Goal: Information Seeking & Learning: Learn about a topic

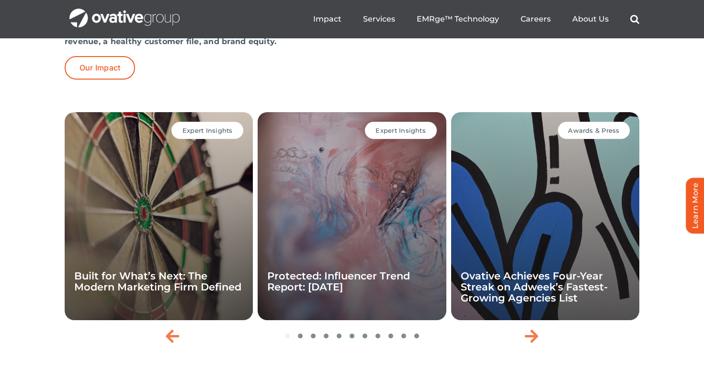
scroll to position [2041, 0]
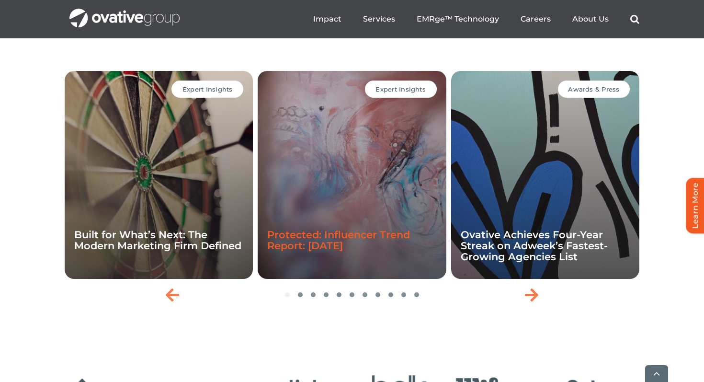
click at [334, 251] on link "Protected: Influencer Trend Report: [DATE]" at bounding box center [338, 239] width 143 height 23
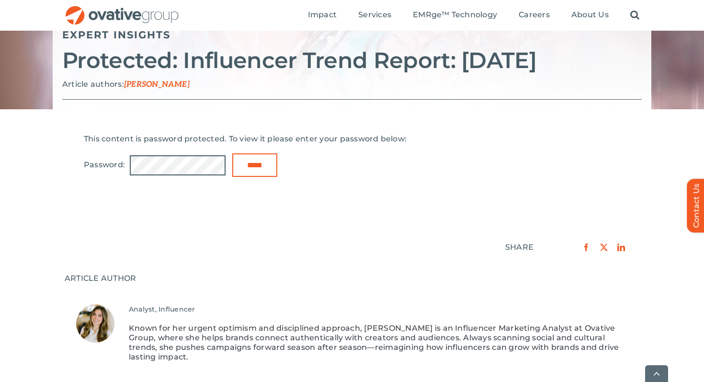
scroll to position [284, 0]
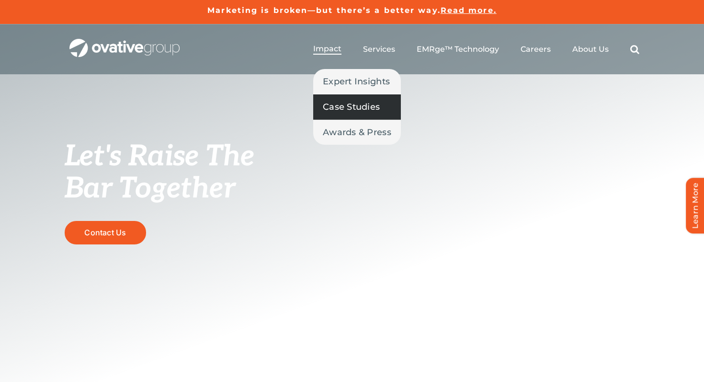
click at [342, 108] on span "Case Studies" at bounding box center [351, 106] width 57 height 13
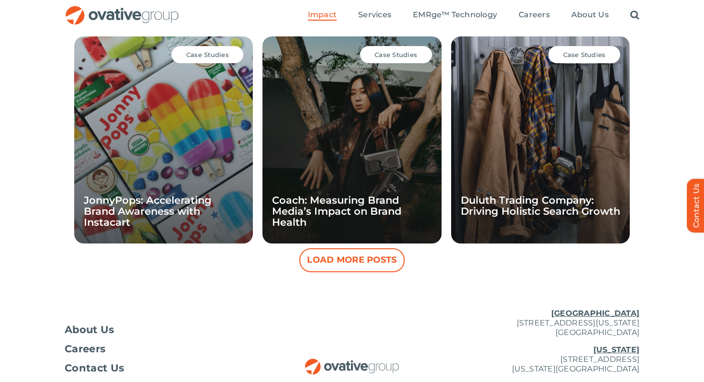
scroll to position [906, 0]
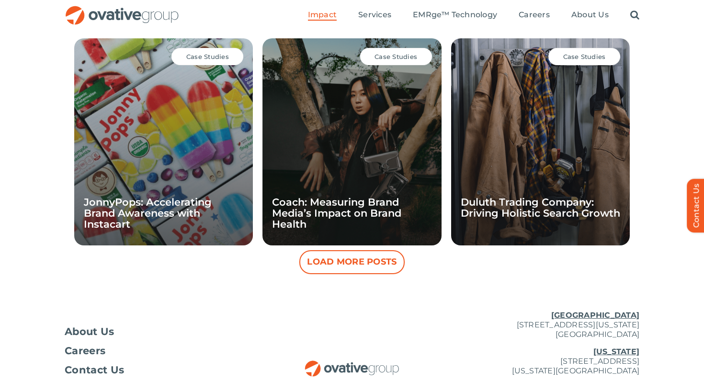
click at [356, 268] on button "Load More Posts" at bounding box center [351, 262] width 105 height 24
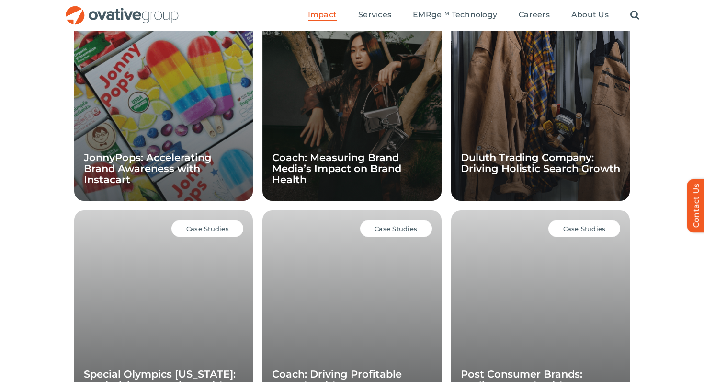
scroll to position [912, 0]
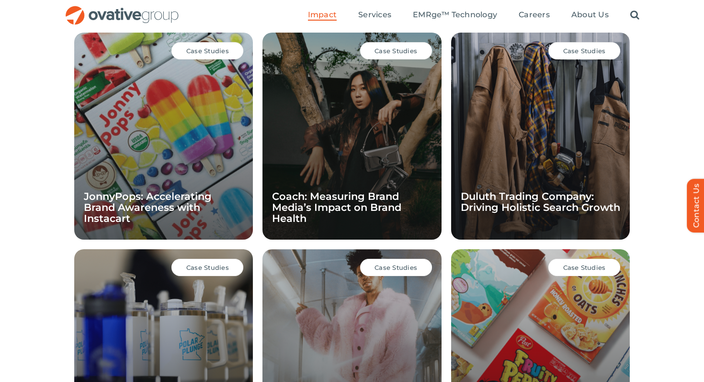
click at [344, 118] on div "Case Studies Coach: Measuring Brand Media’s Impact on Brand Health" at bounding box center [351, 136] width 179 height 207
click at [302, 206] on link "Coach: Measuring Brand Media’s Impact on Brand Health" at bounding box center [336, 207] width 129 height 34
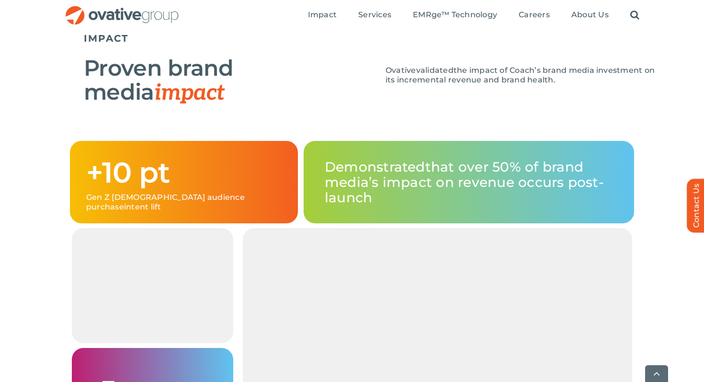
scroll to position [945, 0]
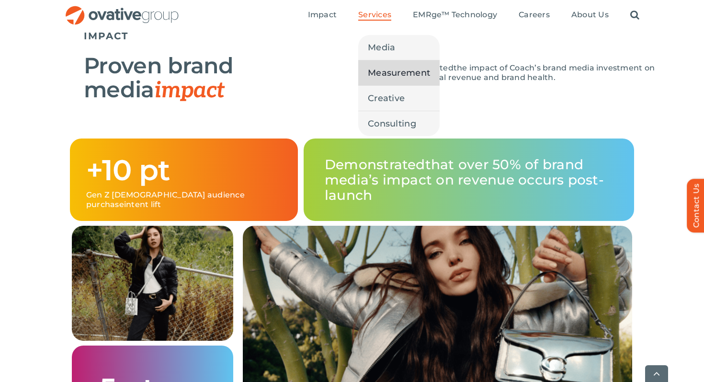
click at [389, 71] on span "Measurement" at bounding box center [399, 72] width 62 height 13
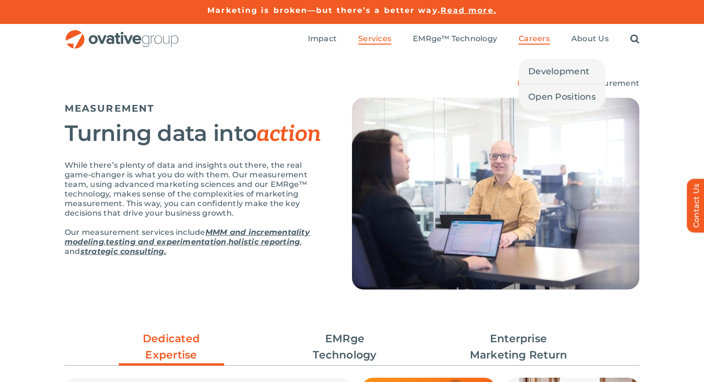
click at [535, 37] on span "Careers" at bounding box center [533, 39] width 31 height 10
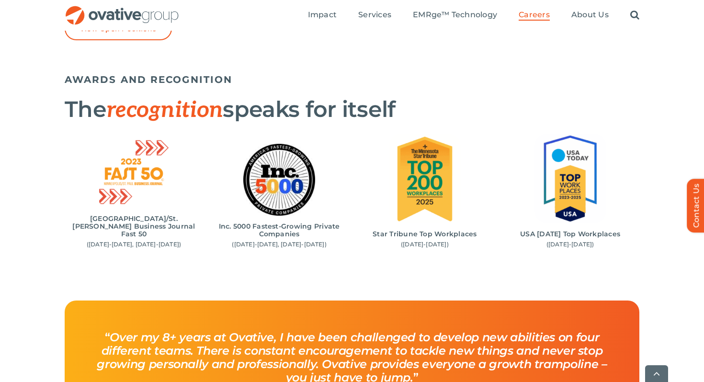
scroll to position [1176, 0]
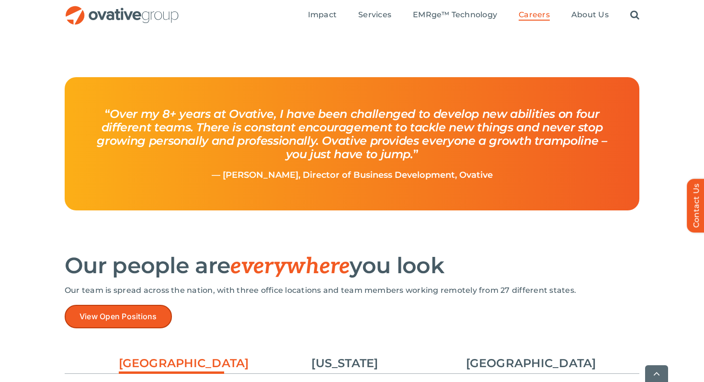
click at [104, 318] on span "View Open Positions" at bounding box center [118, 316] width 78 height 9
